Goal: Check status: Check status

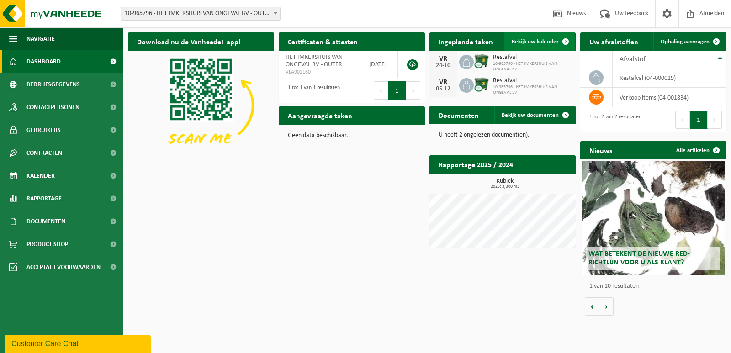
click at [546, 41] on span "Bekijk uw kalender" at bounding box center [534, 42] width 47 height 6
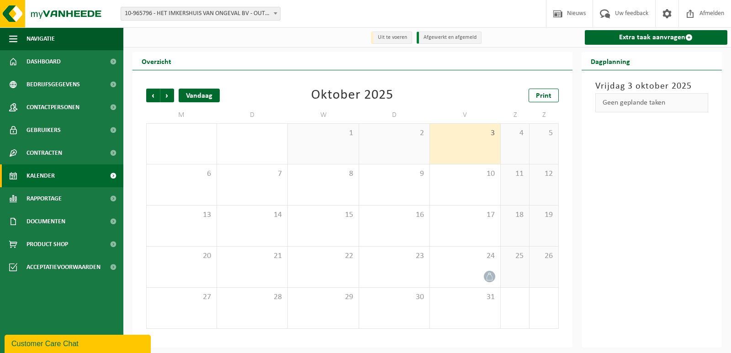
click at [216, 91] on div "Vandaag" at bounding box center [199, 96] width 41 height 14
click at [190, 95] on div "Vandaag" at bounding box center [199, 96] width 41 height 14
click at [167, 94] on span "Volgende" at bounding box center [167, 96] width 14 height 14
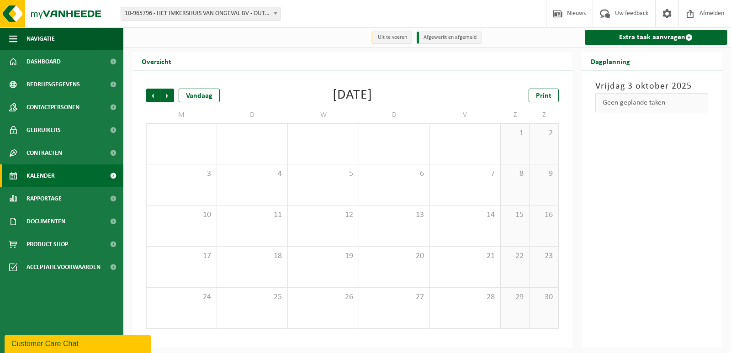
click at [110, 173] on span at bounding box center [113, 175] width 21 height 23
